Goal: Check status

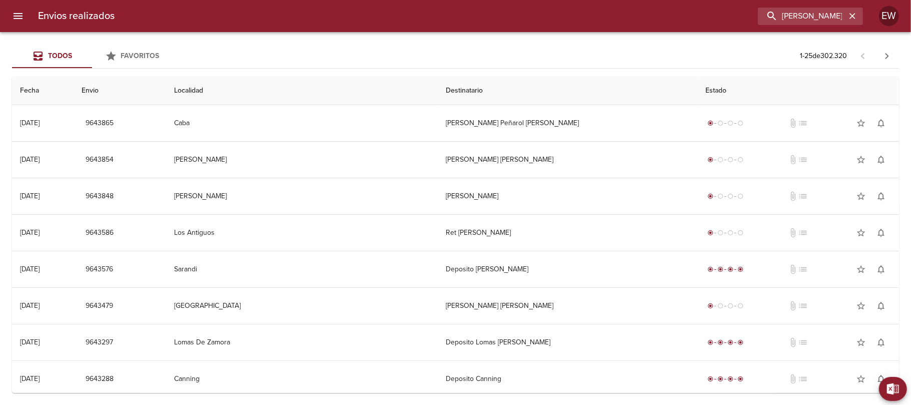
type input "[PERSON_NAME]"
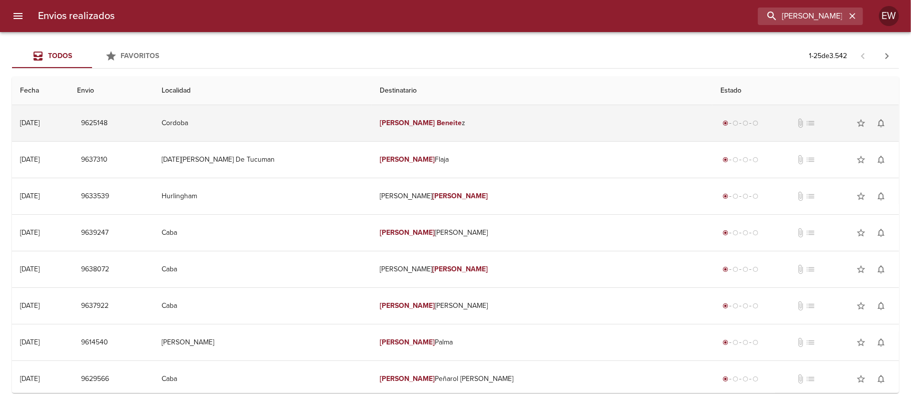
click at [509, 119] on td "[PERSON_NAME] z" at bounding box center [542, 123] width 341 height 36
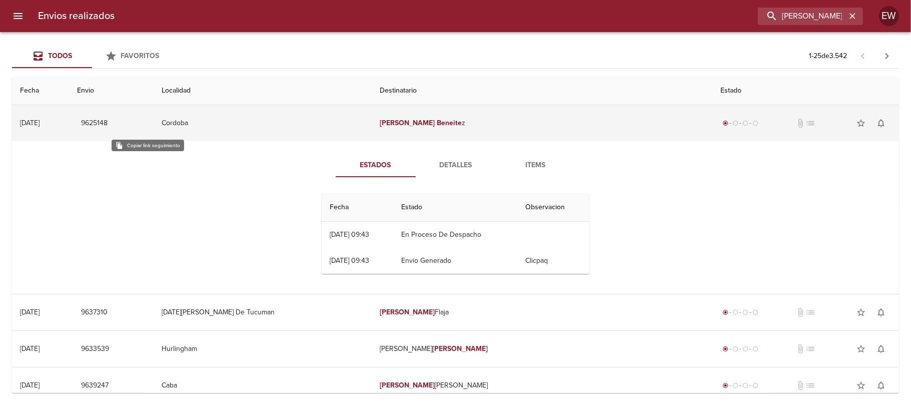
click at [108, 120] on span "9625148" at bounding box center [94, 123] width 27 height 13
click at [108, 124] on span "9625148" at bounding box center [94, 123] width 27 height 13
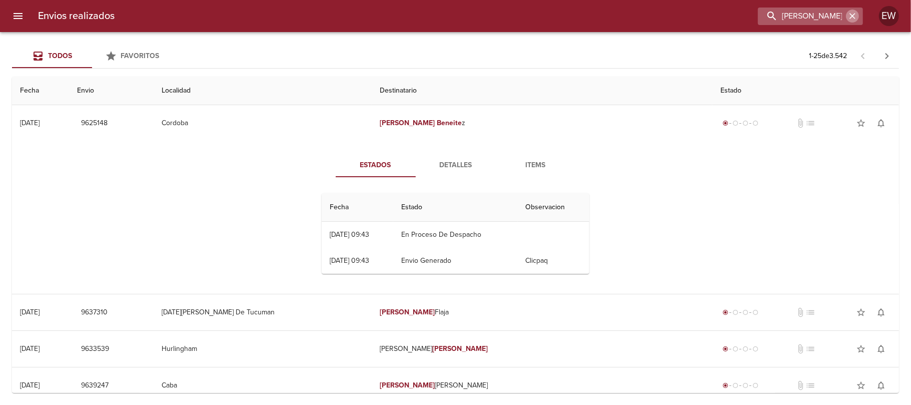
click at [855, 13] on icon "button" at bounding box center [852, 16] width 10 height 10
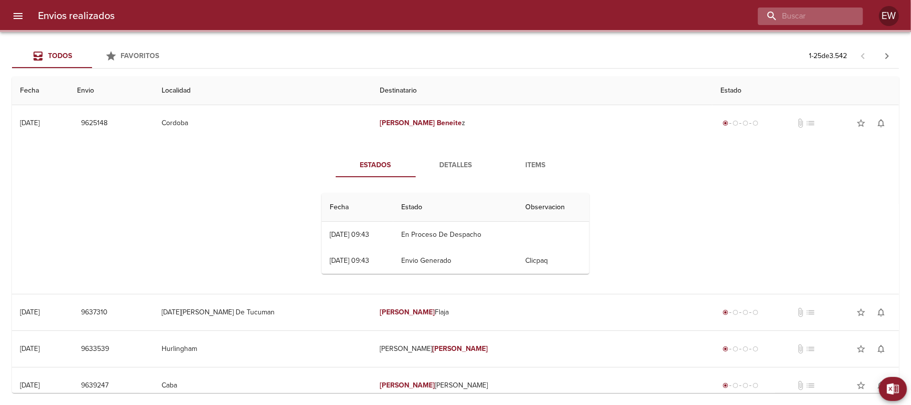
drag, startPoint x: 849, startPoint y: 13, endPoint x: 830, endPoint y: 17, distance: 18.9
click at [845, 14] on div at bounding box center [810, 17] width 105 height 18
click at [830, 17] on input "buscar" at bounding box center [782, 17] width 128 height 18
paste input "[PERSON_NAME]"
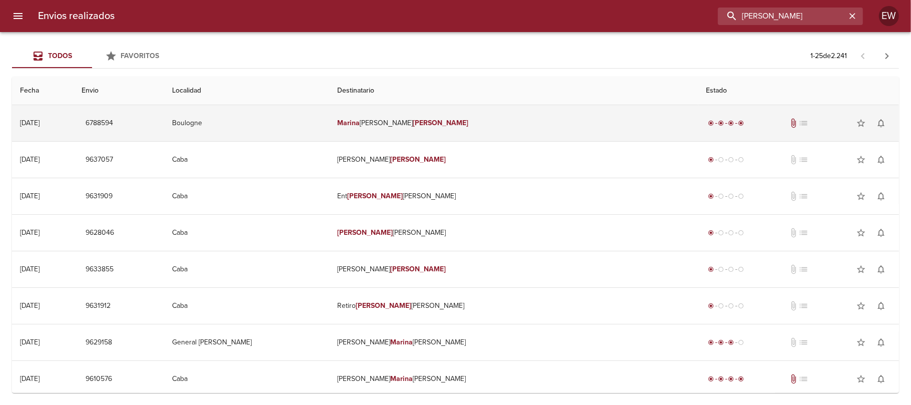
type input "[PERSON_NAME]"
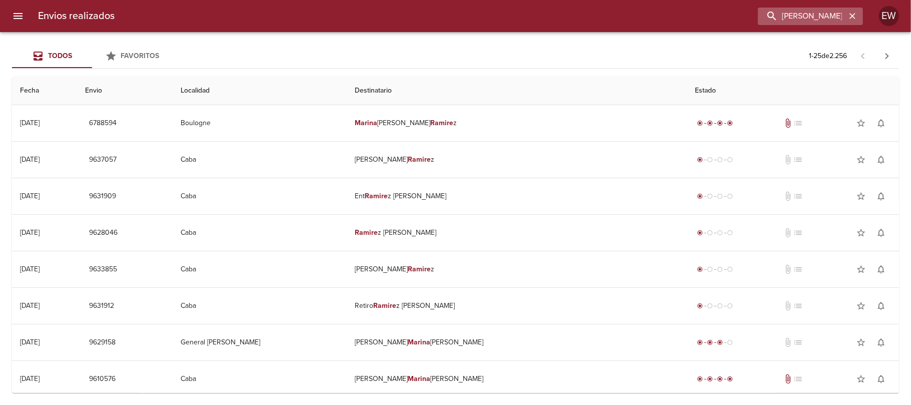
click at [850, 20] on icon "button" at bounding box center [852, 16] width 10 height 10
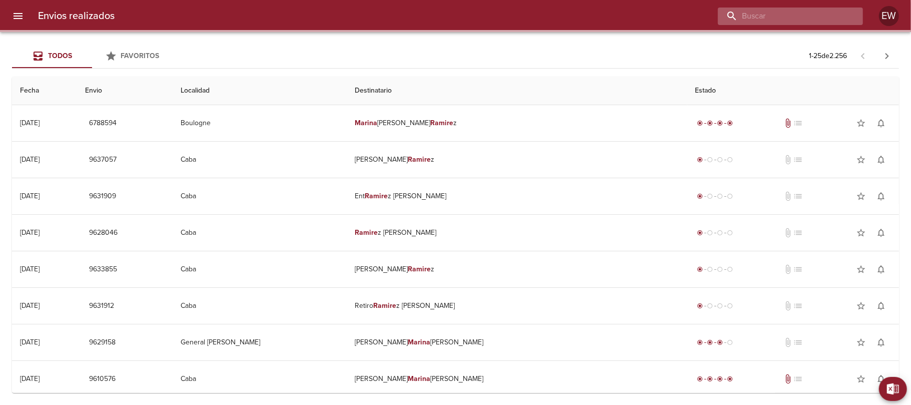
click at [831, 19] on input "buscar" at bounding box center [782, 17] width 128 height 18
paste input "OTAI TRANSPORTES S.R.L"
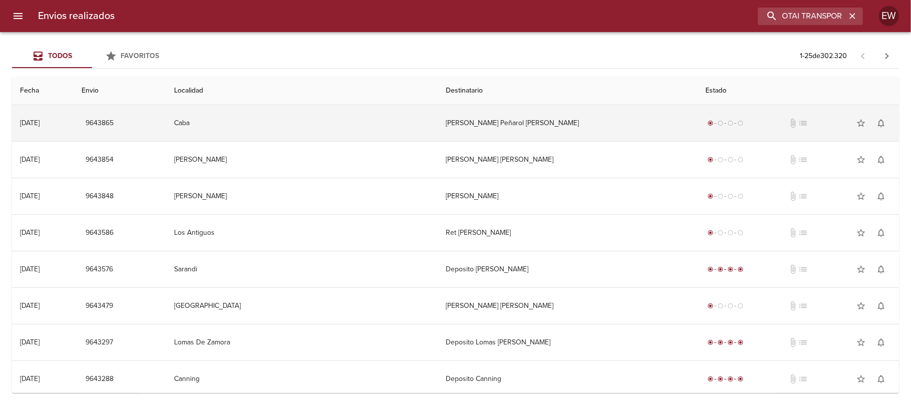
click at [475, 127] on td "[PERSON_NAME] Peñarol [PERSON_NAME]" at bounding box center [568, 123] width 260 height 36
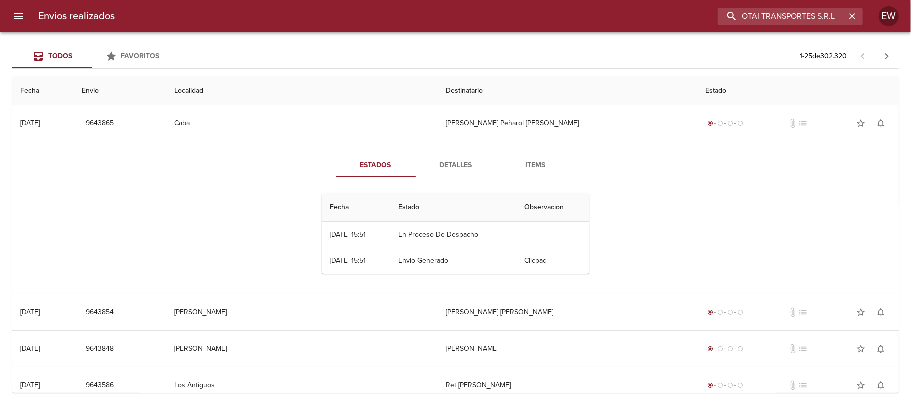
drag, startPoint x: 842, startPoint y: 15, endPoint x: 873, endPoint y: 19, distance: 30.8
click at [877, 18] on div "Envios realizados OTAI TRANSPORTES S.R.L EW" at bounding box center [455, 16] width 911 height 32
click at [837, 18] on input "OTAI TRANSPORTES S.R.L" at bounding box center [782, 17] width 128 height 18
type input "OTAI TRANSPORTES S.R"
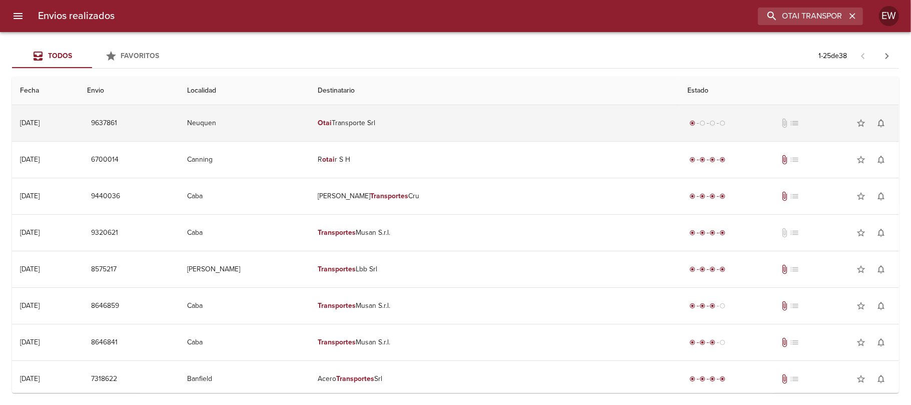
click at [492, 123] on td "Otai Transporte Srl" at bounding box center [495, 123] width 370 height 36
